Goal: Task Accomplishment & Management: Manage account settings

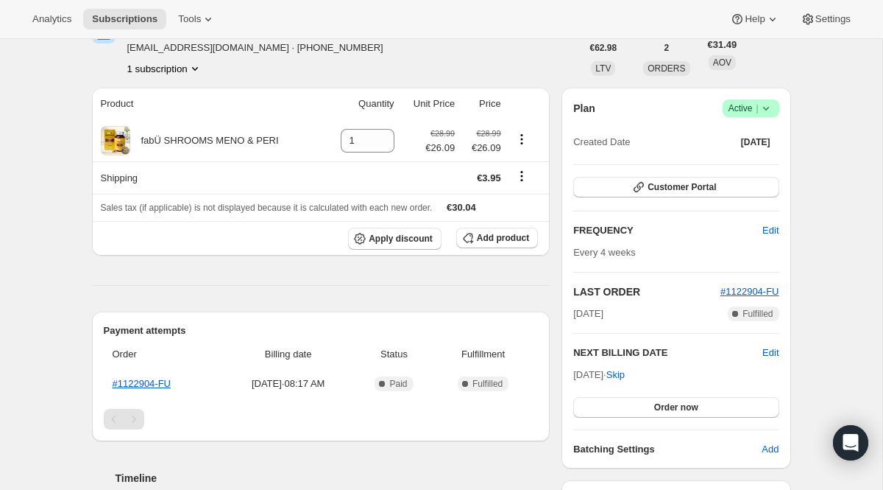
scroll to position [35, 0]
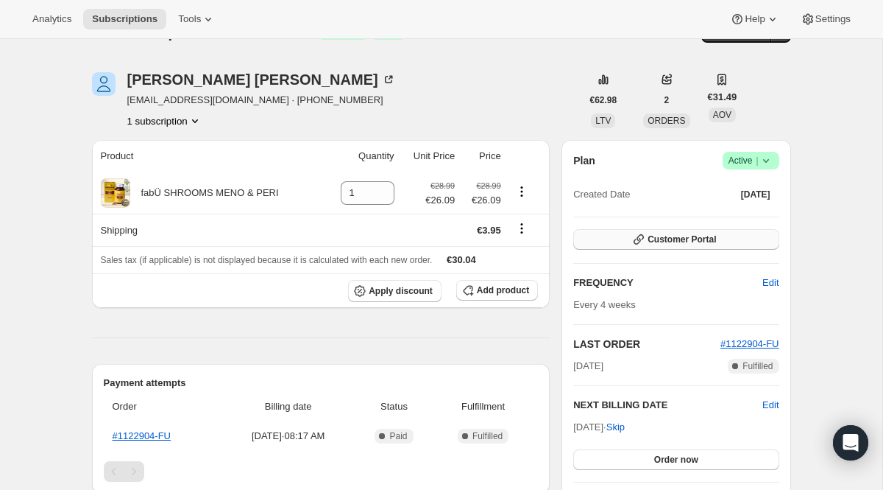
click at [639, 236] on icon "button" at bounding box center [639, 239] width 15 height 15
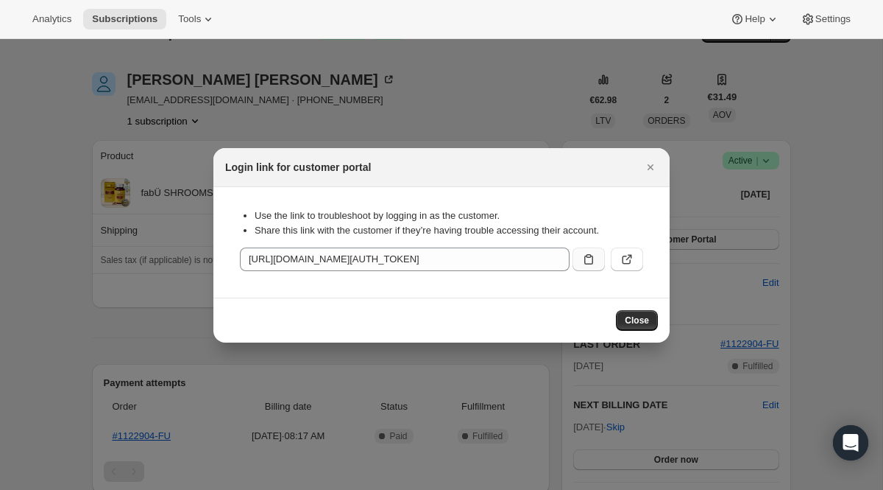
click at [593, 254] on icon ":rc0:" at bounding box center [589, 259] width 15 height 15
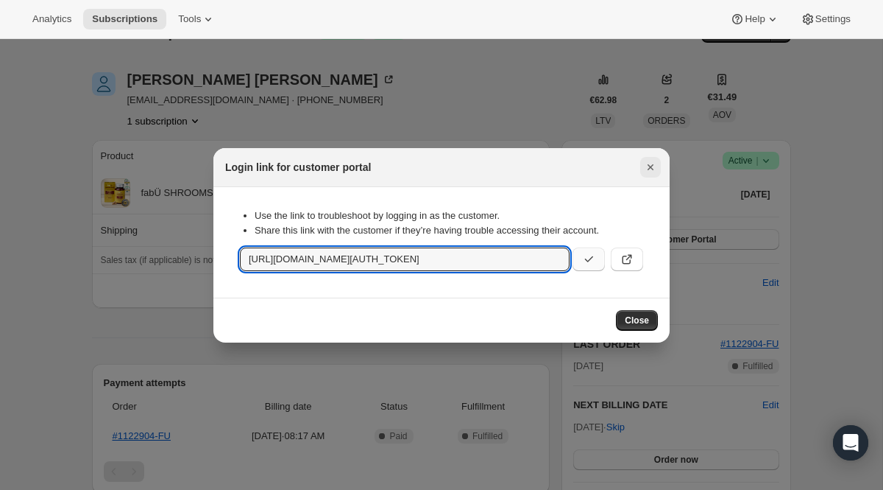
click at [653, 160] on icon "Close" at bounding box center [650, 167] width 15 height 15
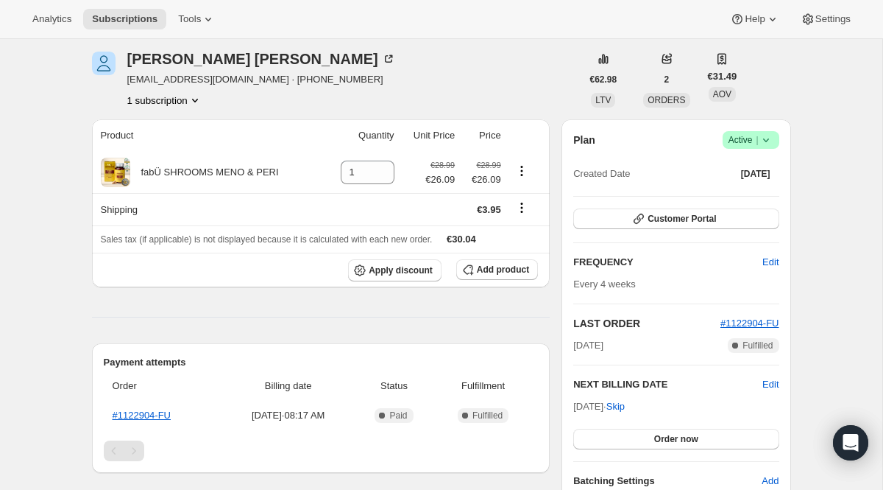
scroll to position [166, 0]
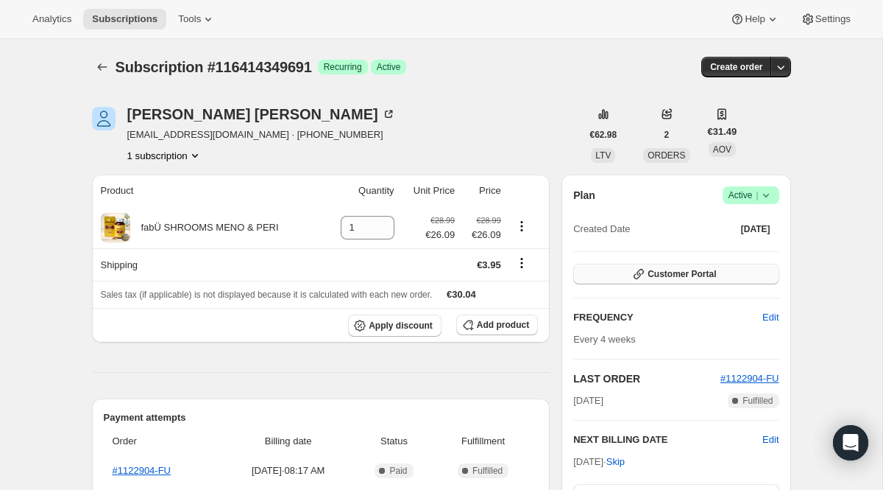
click at [694, 280] on button "Customer Portal" at bounding box center [675, 274] width 205 height 21
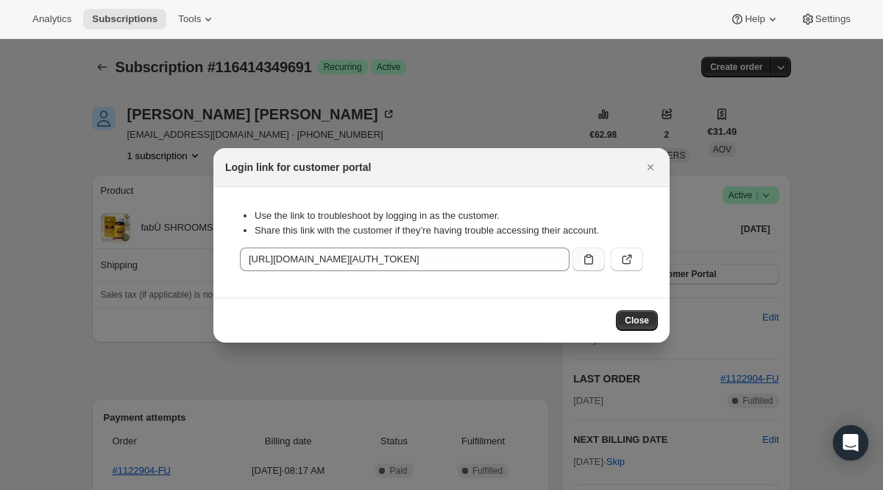
click at [587, 258] on icon ":rc0:" at bounding box center [589, 259] width 15 height 15
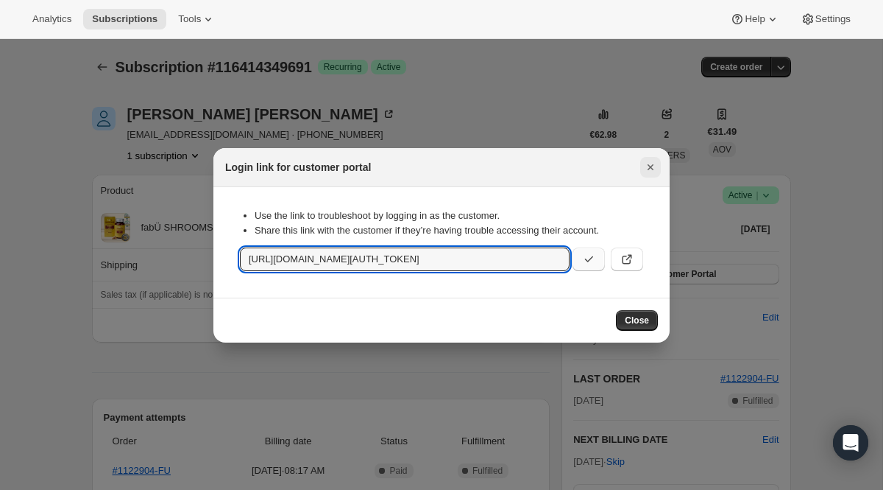
click at [651, 169] on icon "Close" at bounding box center [650, 167] width 15 height 15
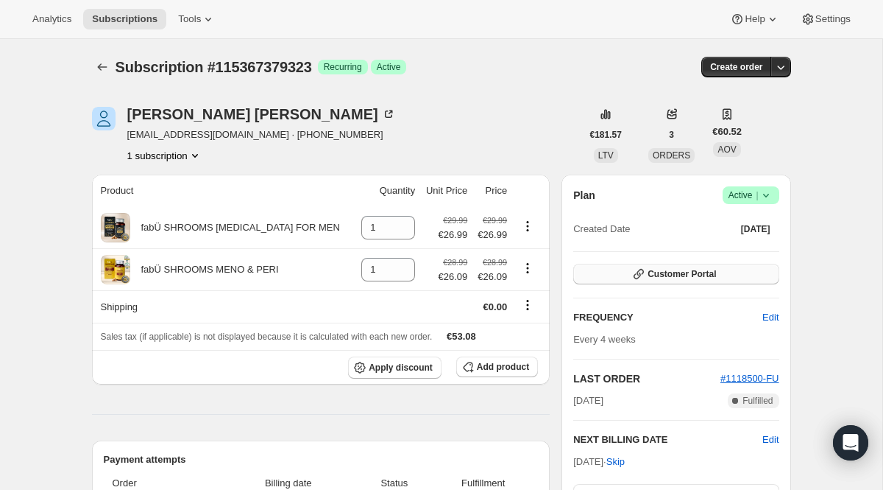
click at [654, 272] on span "Customer Portal" at bounding box center [682, 274] width 68 height 12
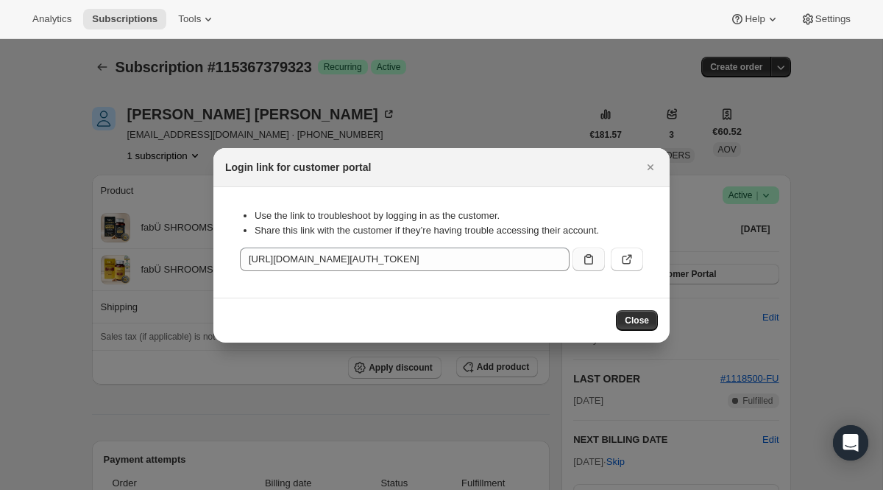
click at [599, 255] on button ":rc3:" at bounding box center [589, 259] width 32 height 24
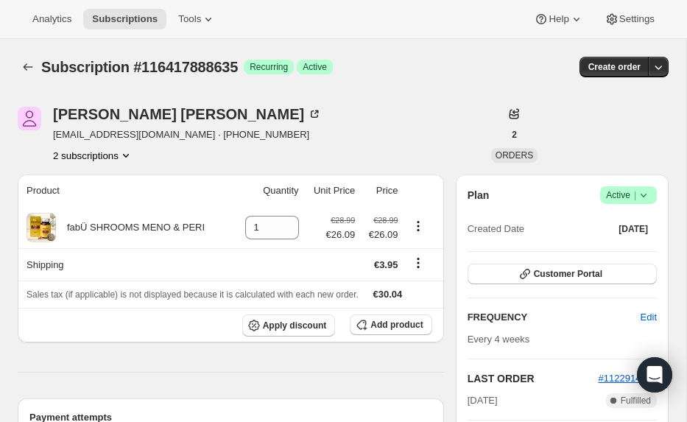
click at [630, 191] on span "Active |" at bounding box center [628, 195] width 45 height 15
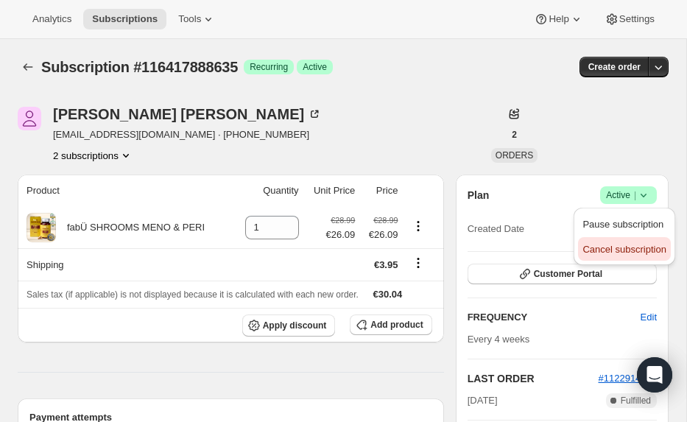
click at [614, 244] on span "Cancel subscription" at bounding box center [623, 249] width 83 height 11
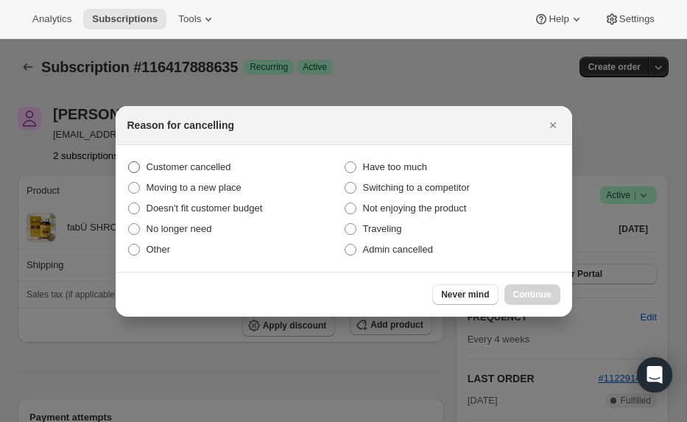
click at [290, 167] on label "Customer cancelled" at bounding box center [235, 167] width 216 height 21
click at [129, 162] on input "Customer cancelled" at bounding box center [128, 161] width 1 height 1
radio input "true"
click at [513, 303] on button "Continue" at bounding box center [532, 294] width 56 height 21
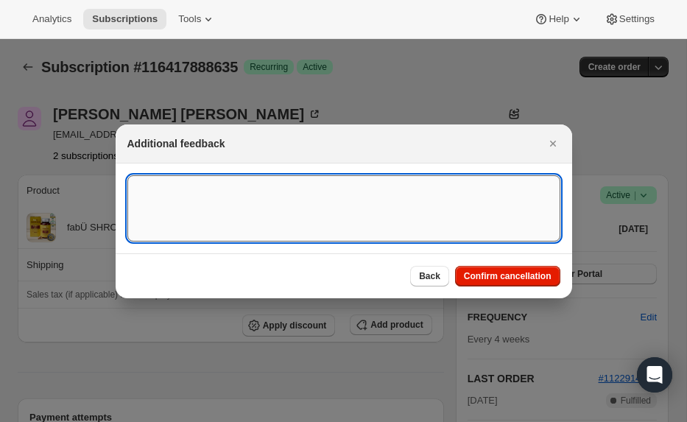
click at [388, 222] on textarea ":rbk:" at bounding box center [343, 208] width 433 height 66
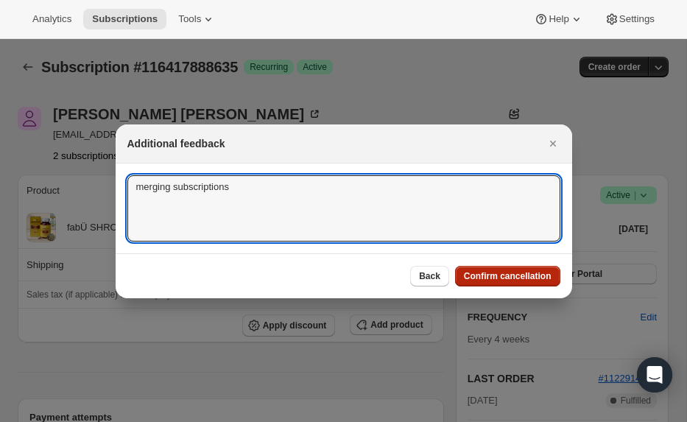
type textarea "merging subscriptions"
click at [537, 276] on span "Confirm cancellation" at bounding box center [508, 276] width 88 height 12
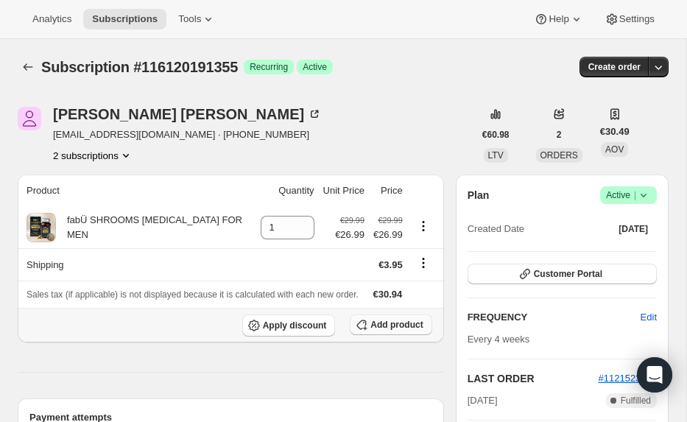
click at [370, 328] on span "Add product" at bounding box center [396, 325] width 52 height 12
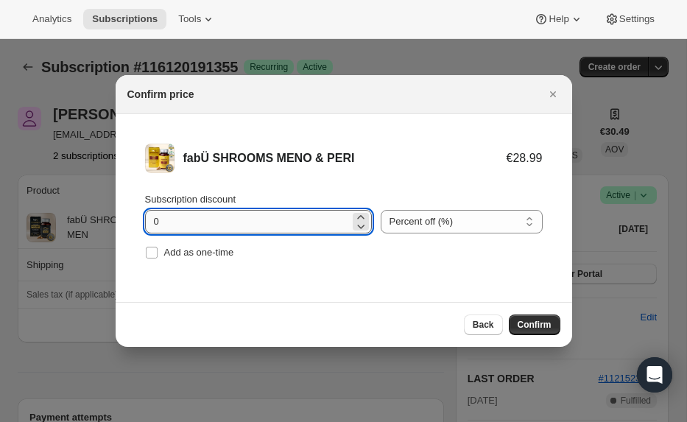
click at [153, 222] on input "0" at bounding box center [247, 222] width 205 height 24
type input "10"
click at [523, 325] on span "Confirm" at bounding box center [535, 325] width 34 height 12
